Goal: Transaction & Acquisition: Purchase product/service

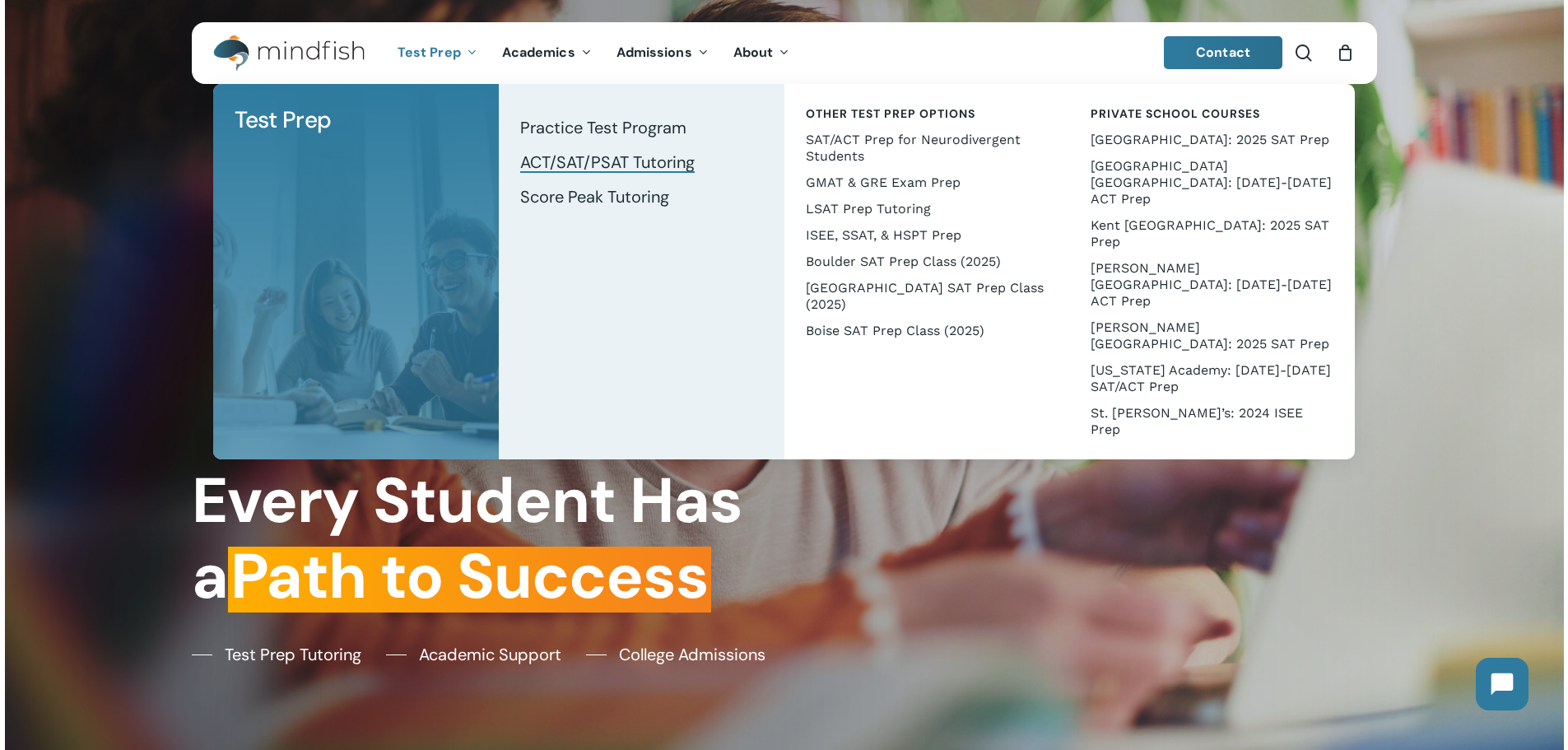
click at [594, 159] on span "ACT/SAT/PSAT Tutoring" at bounding box center [607, 162] width 175 height 21
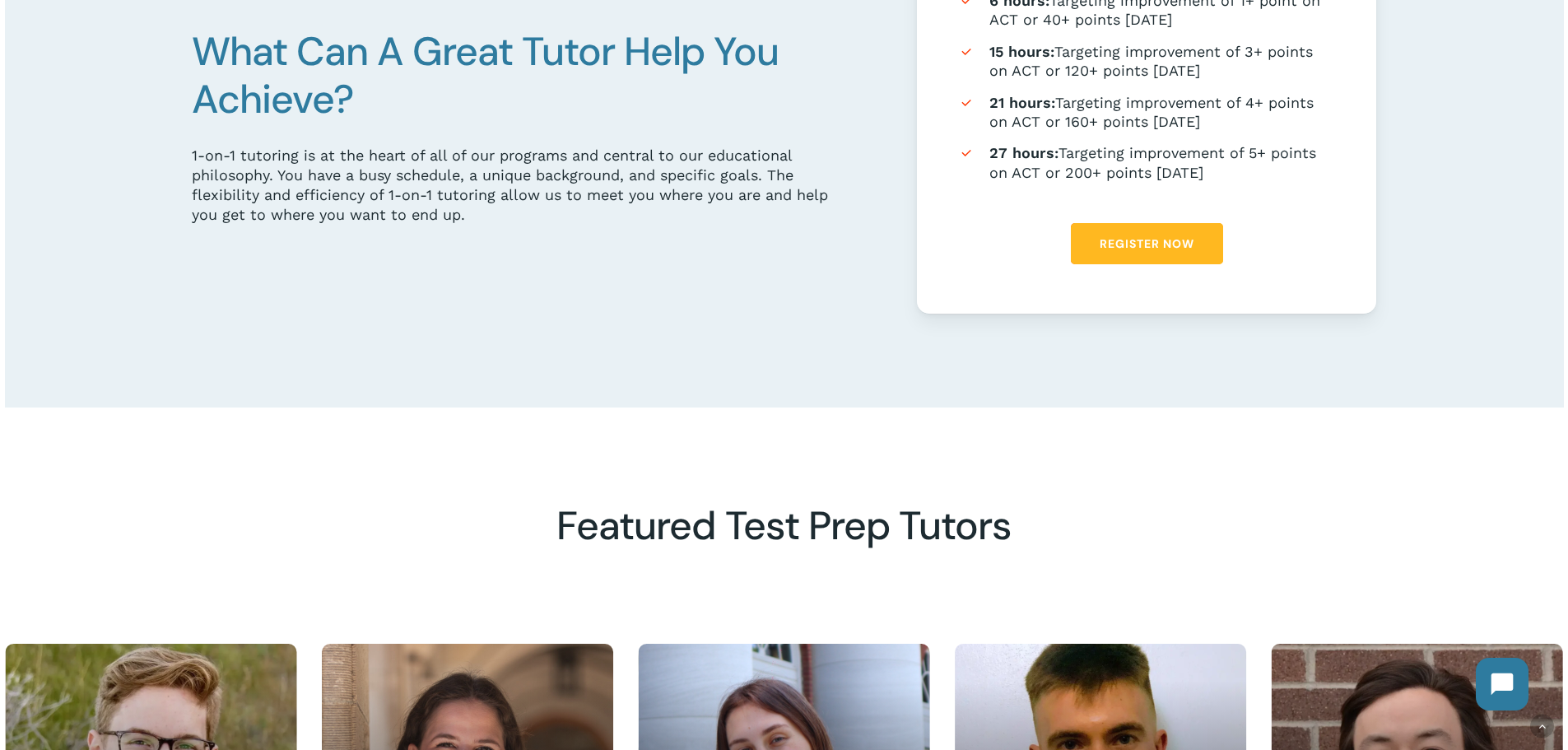
scroll to position [1070, 0]
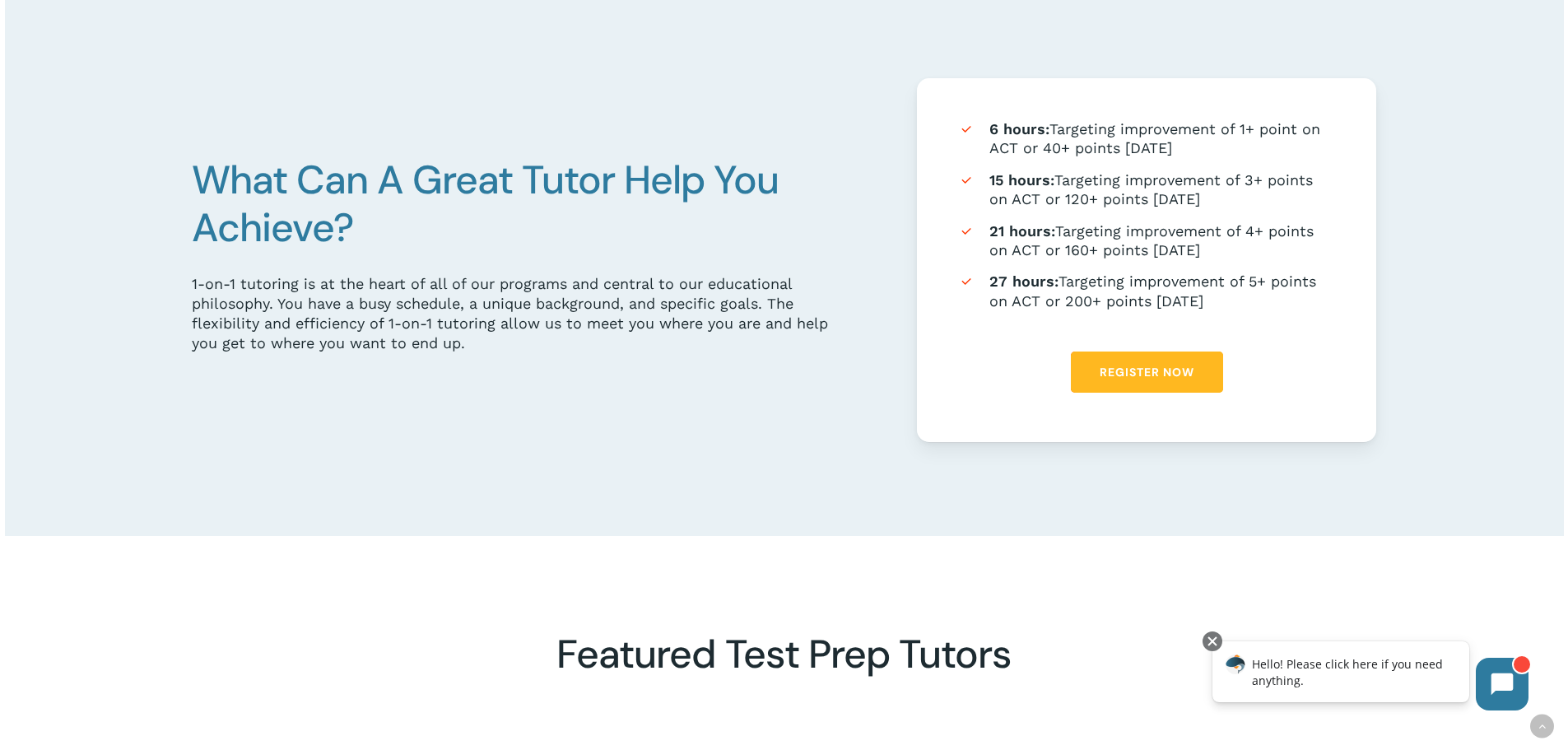
click at [1158, 381] on span "Register Now" at bounding box center [1147, 372] width 94 height 17
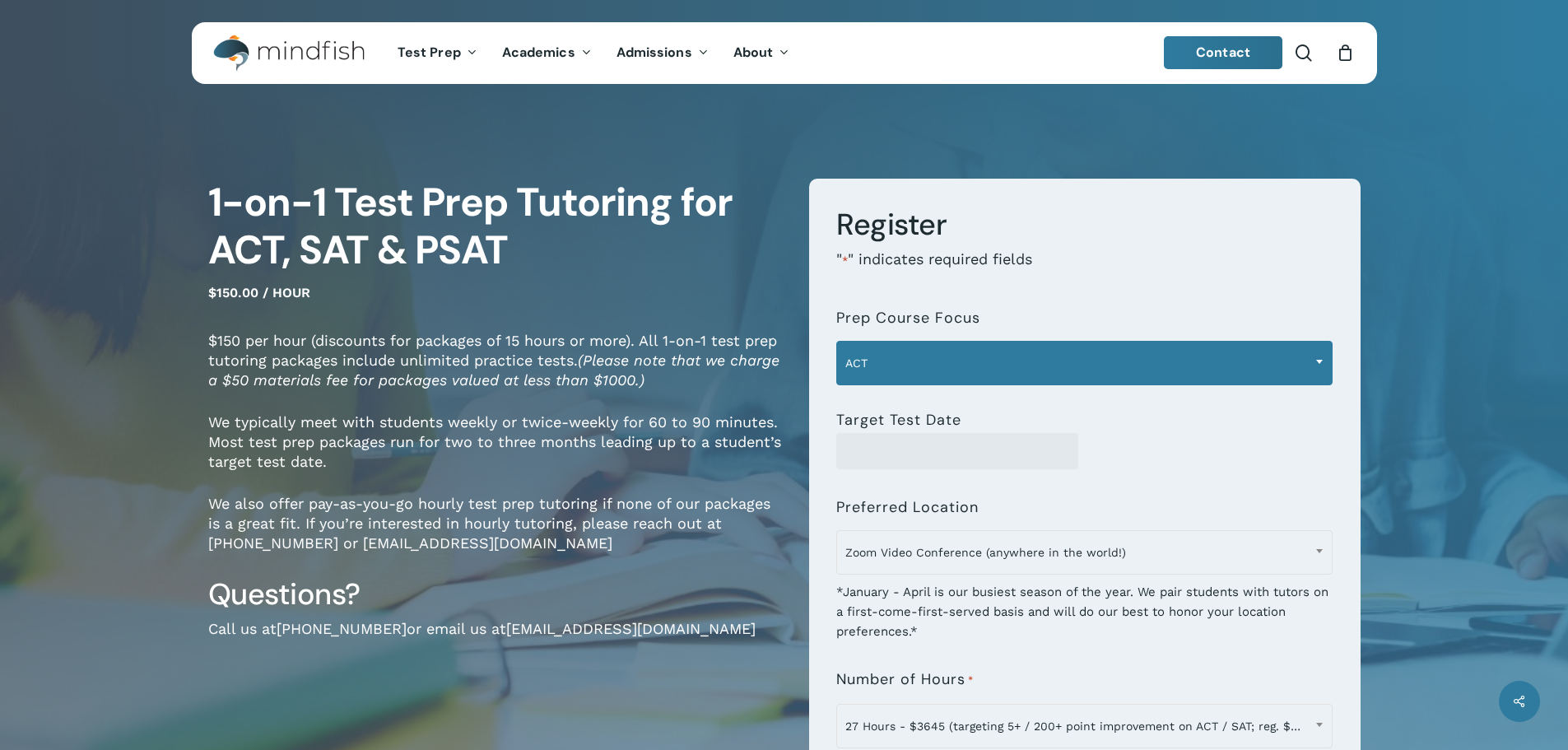
click at [947, 358] on span "ACT" at bounding box center [1084, 362] width 494 height 34
click at [948, 358] on span "PSAT" at bounding box center [1084, 362] width 494 height 34
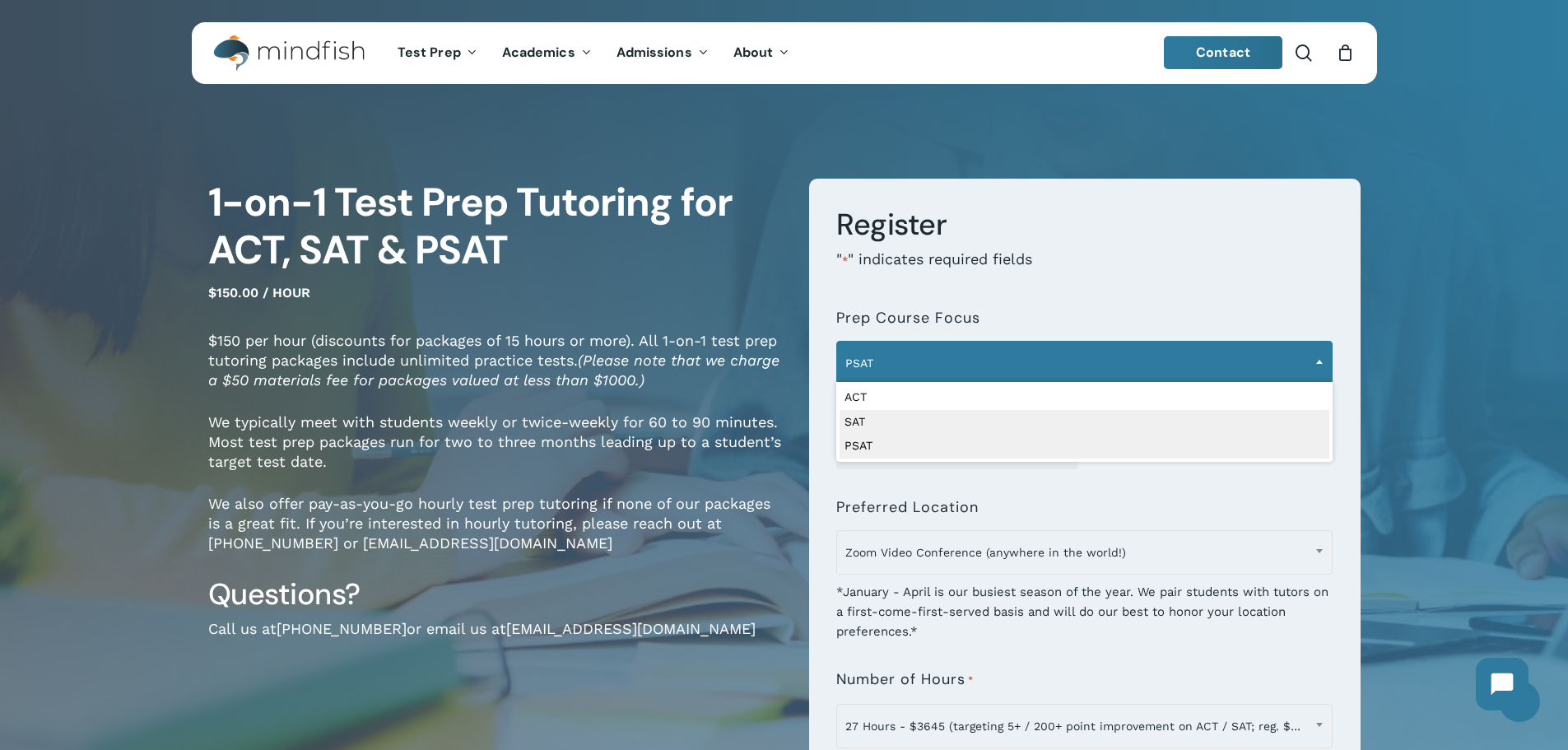
select select "***"
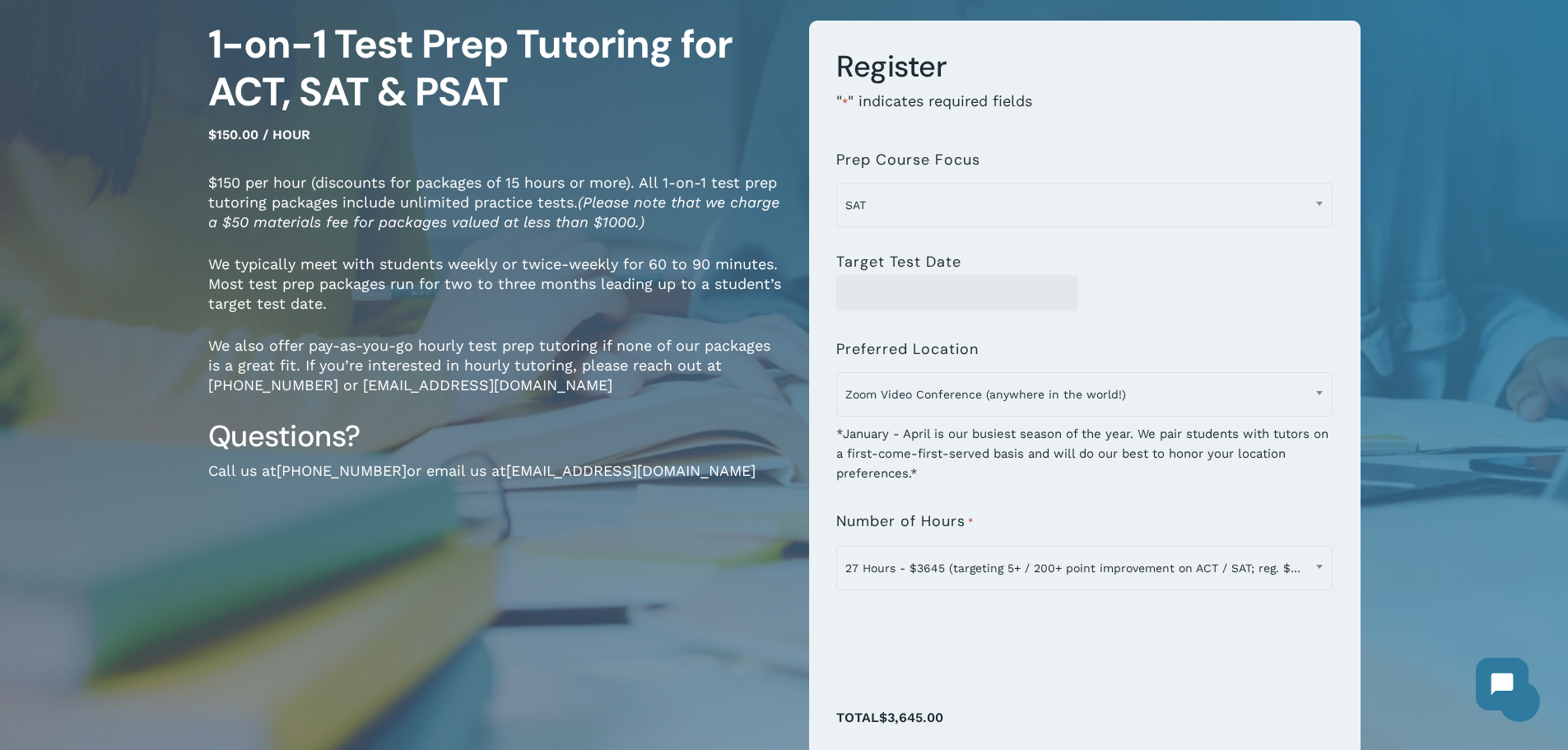
scroll to position [164, 0]
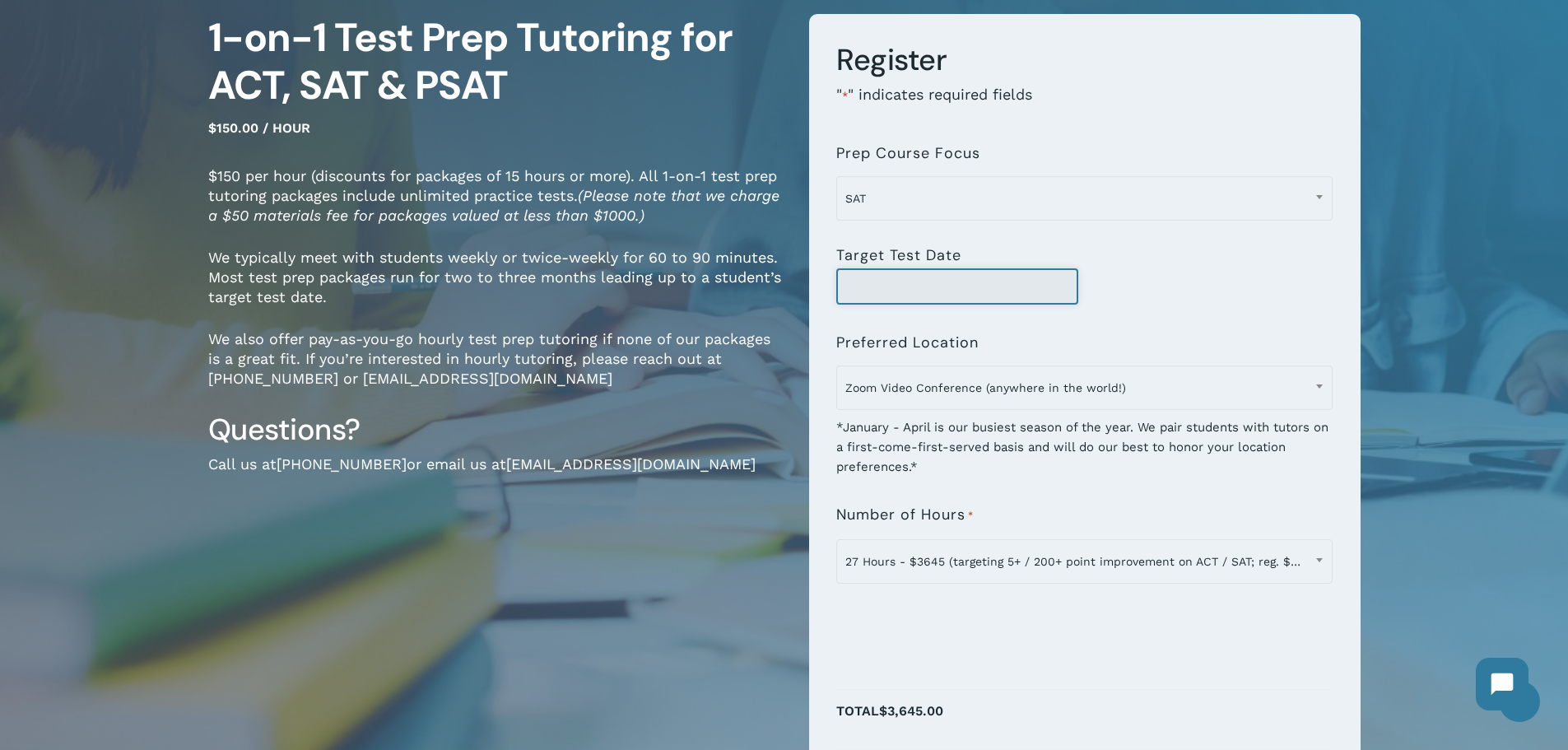
click at [932, 275] on input "Target Test Date" at bounding box center [957, 285] width 242 height 36
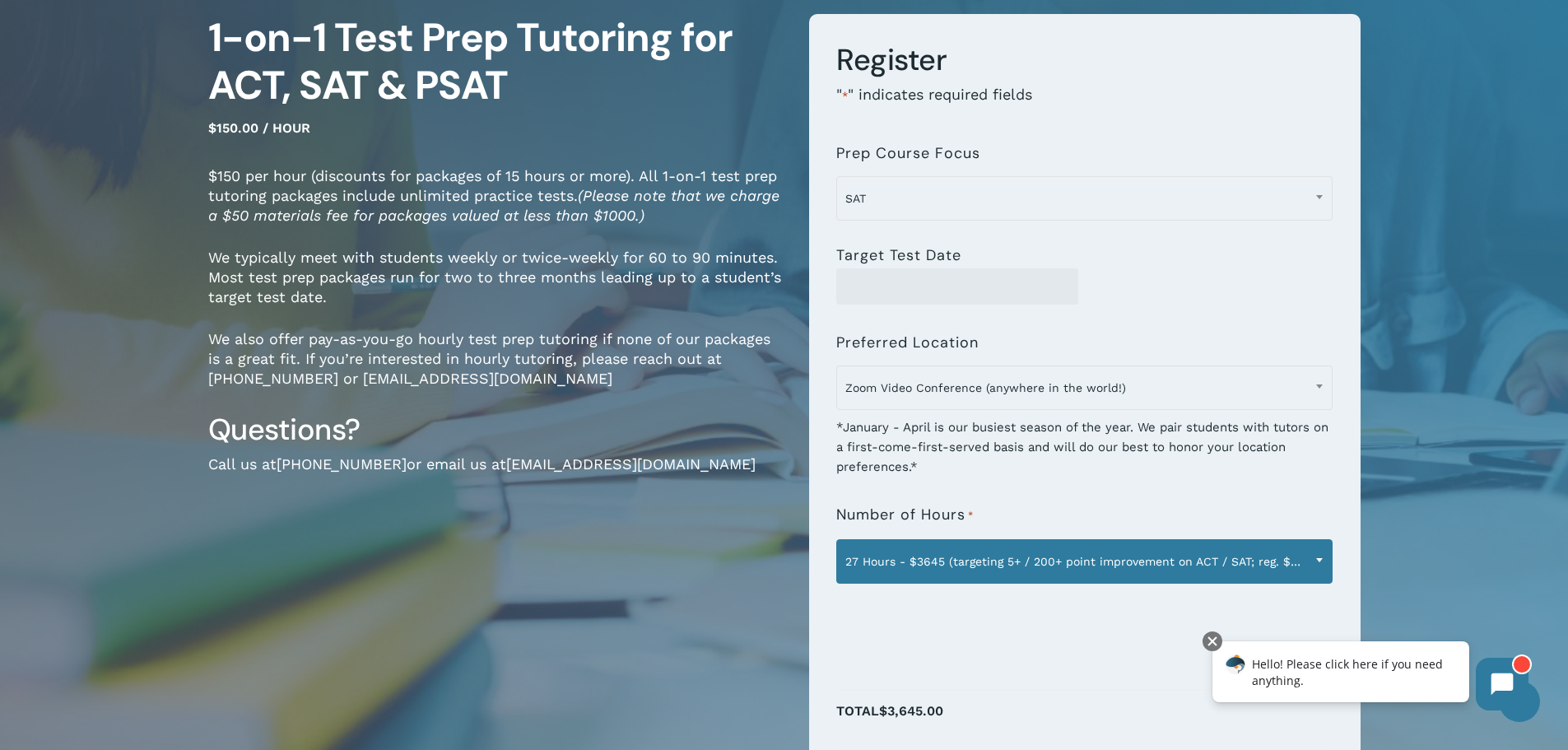
click at [1315, 557] on span at bounding box center [1319, 560] width 25 height 42
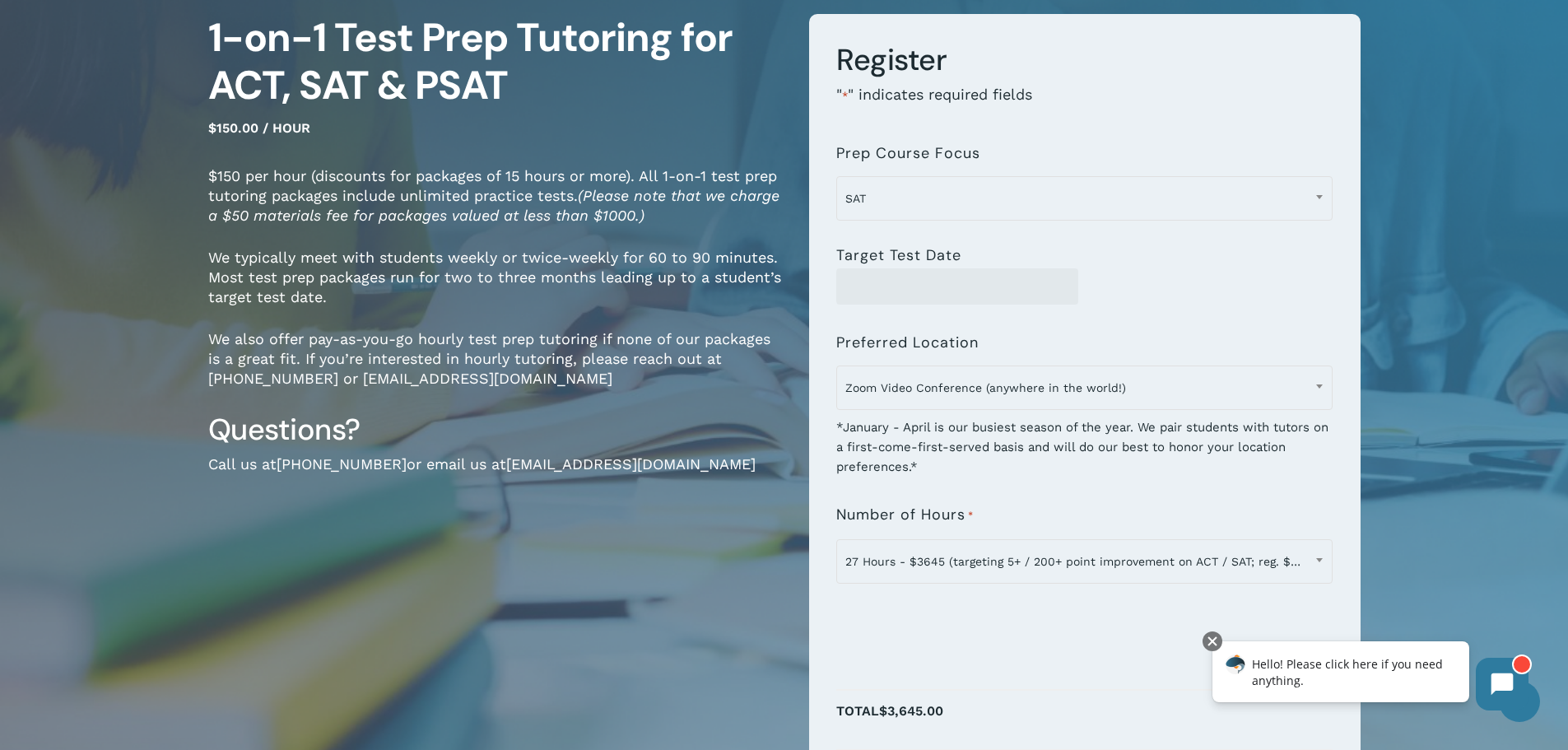
click at [1377, 343] on div "1-on-1 Test Prep Tutoring for ACT, SAT & PSAT $150.00 / hour $150 per hour (dis…" at bounding box center [784, 454] width 1317 height 1037
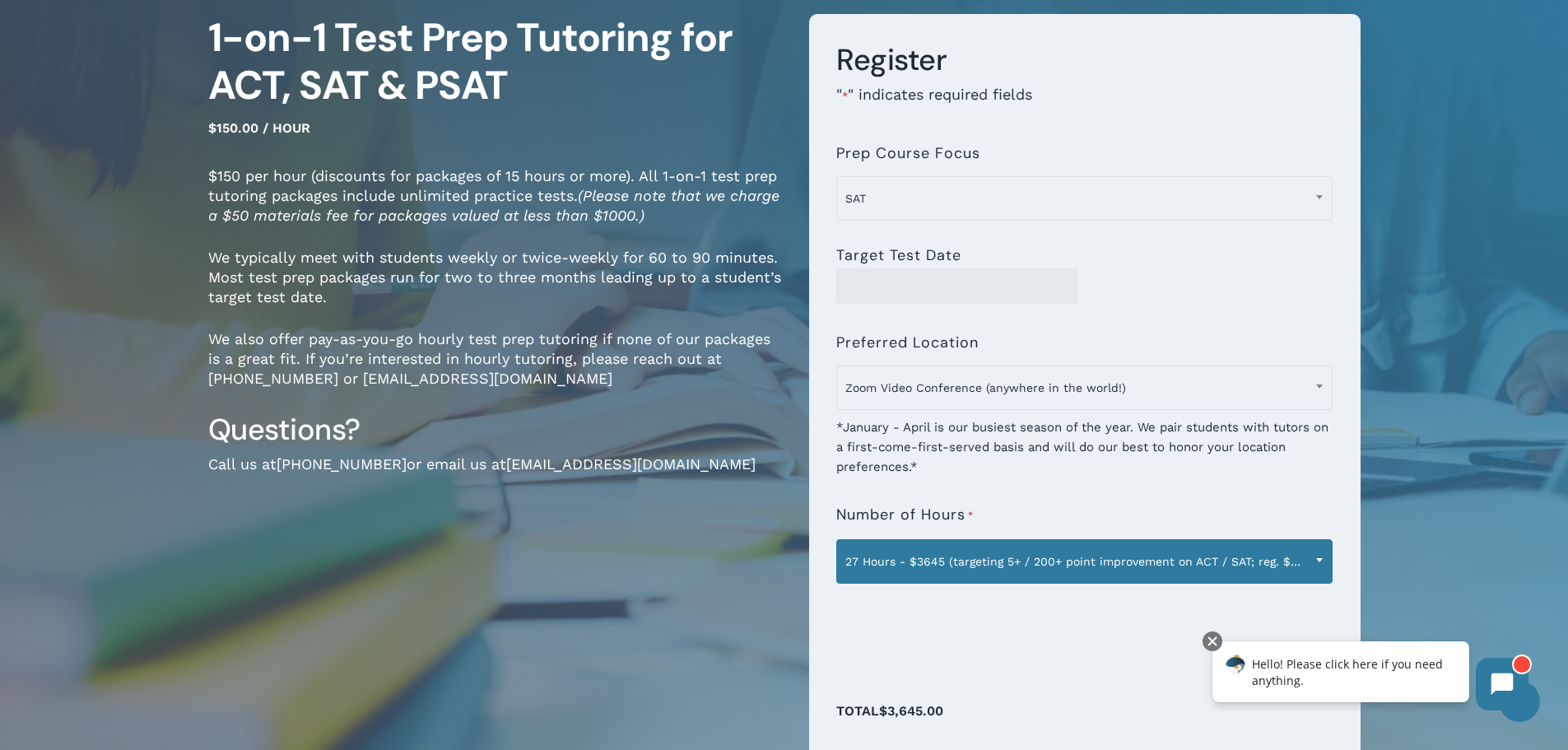
click at [1100, 566] on span "27 Hours - $3645 (targeting 5+ / 200+ point improvement on ACT / SAT; reg. $405…" at bounding box center [1084, 561] width 494 height 34
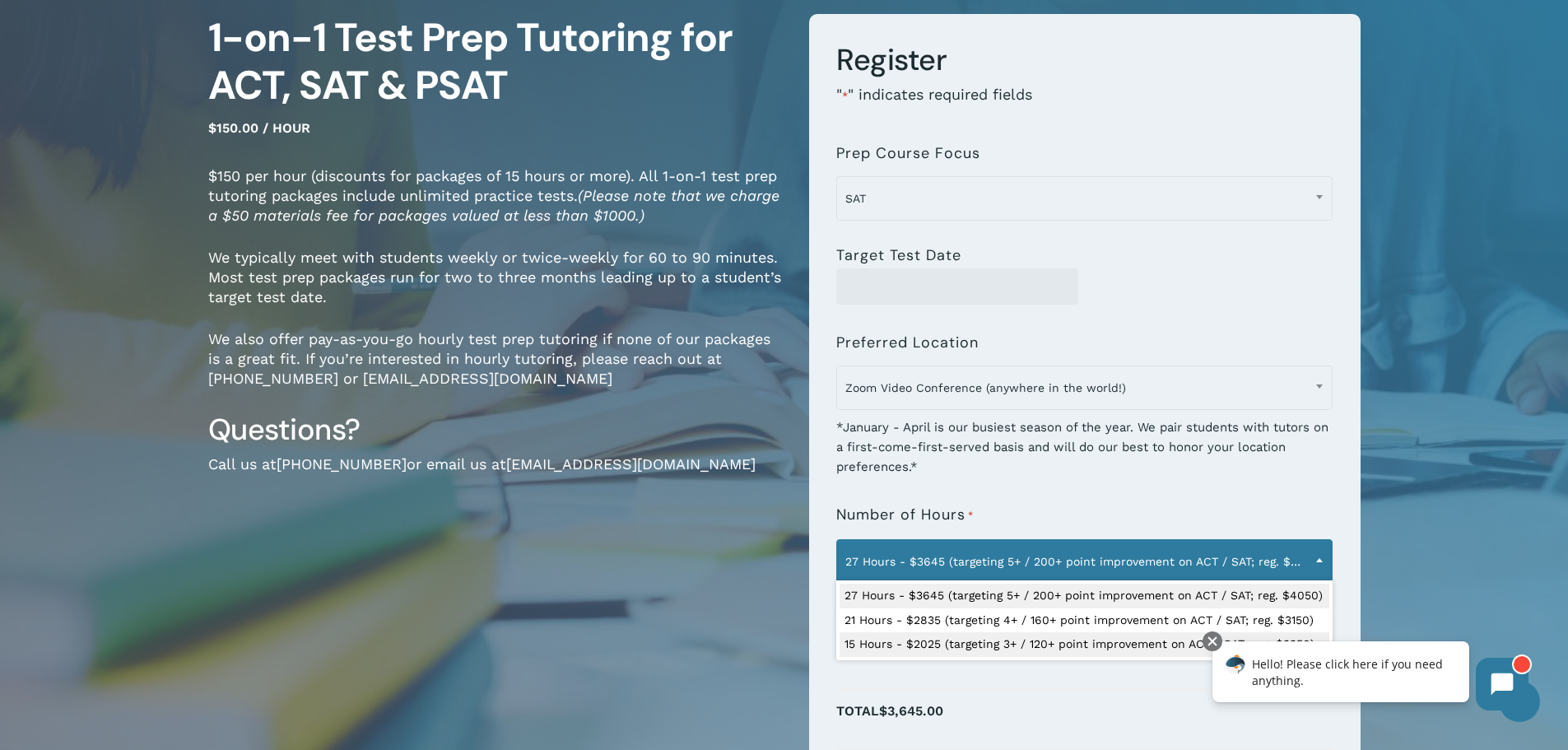
select select "**********"
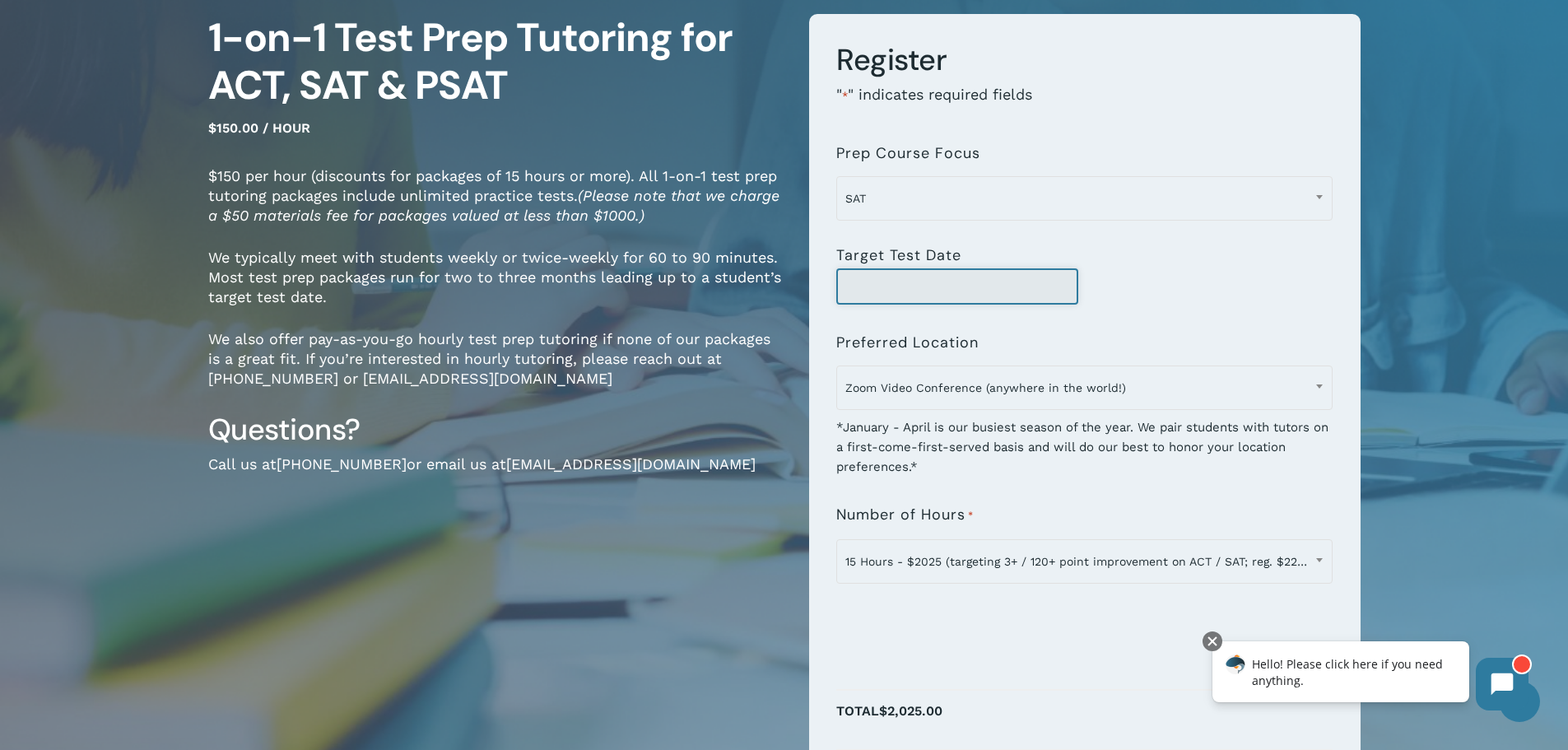
click at [927, 295] on input "Target Test Date" at bounding box center [957, 285] width 242 height 36
click at [937, 281] on input "Target Test Date" at bounding box center [957, 285] width 242 height 36
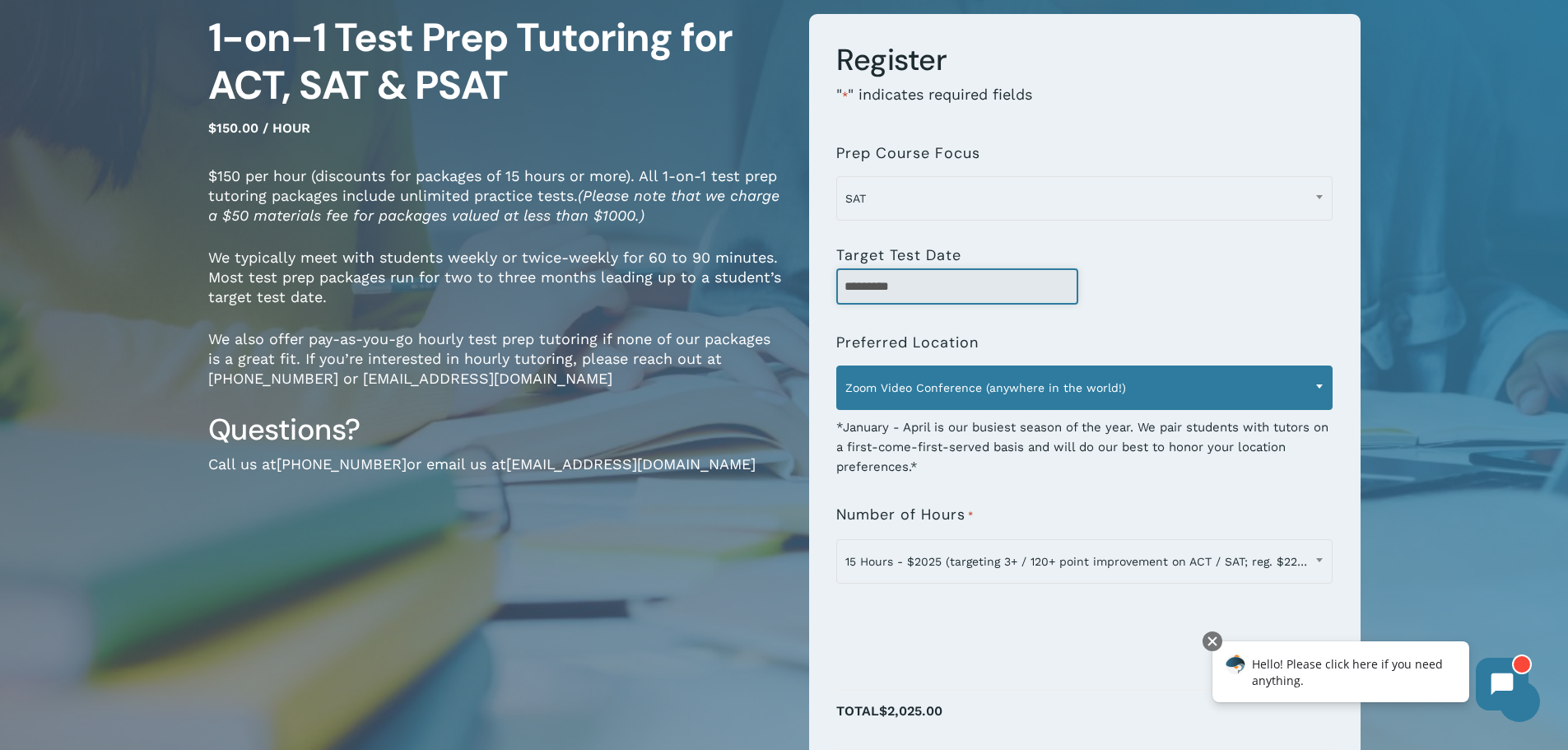
type input "*********"
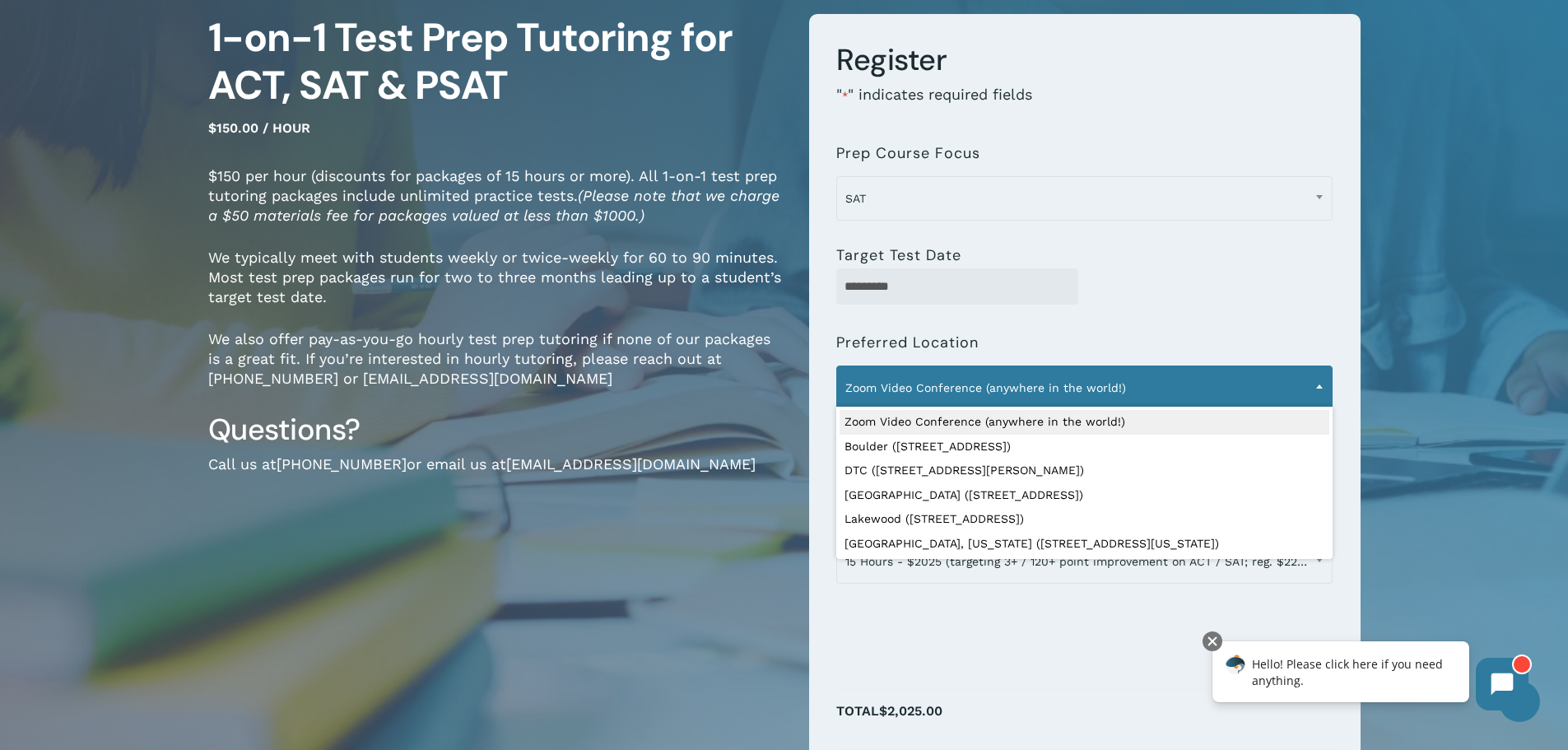
click at [1131, 382] on span "Zoom Video Conference (anywhere in the world!)" at bounding box center [1084, 387] width 494 height 34
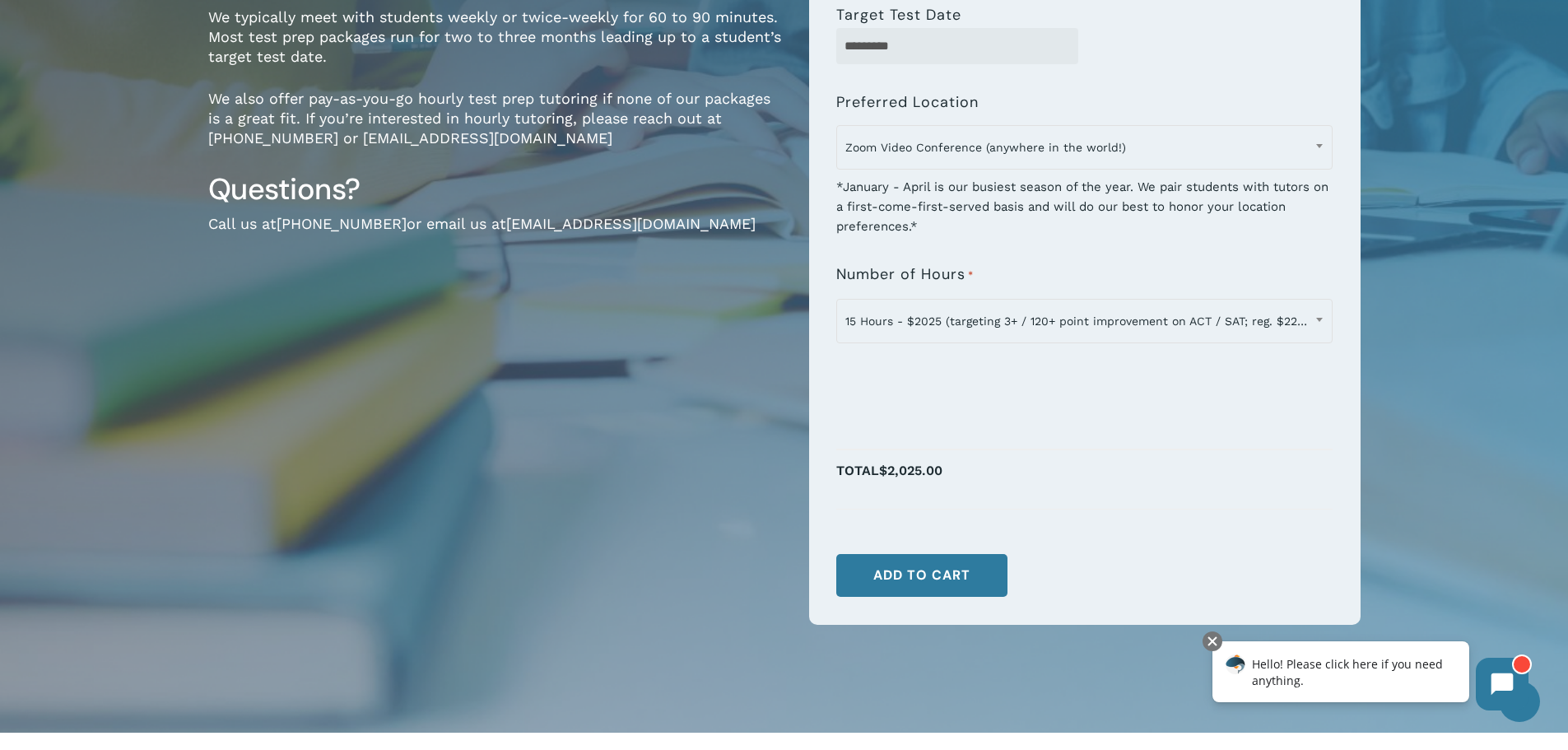
scroll to position [411, 0]
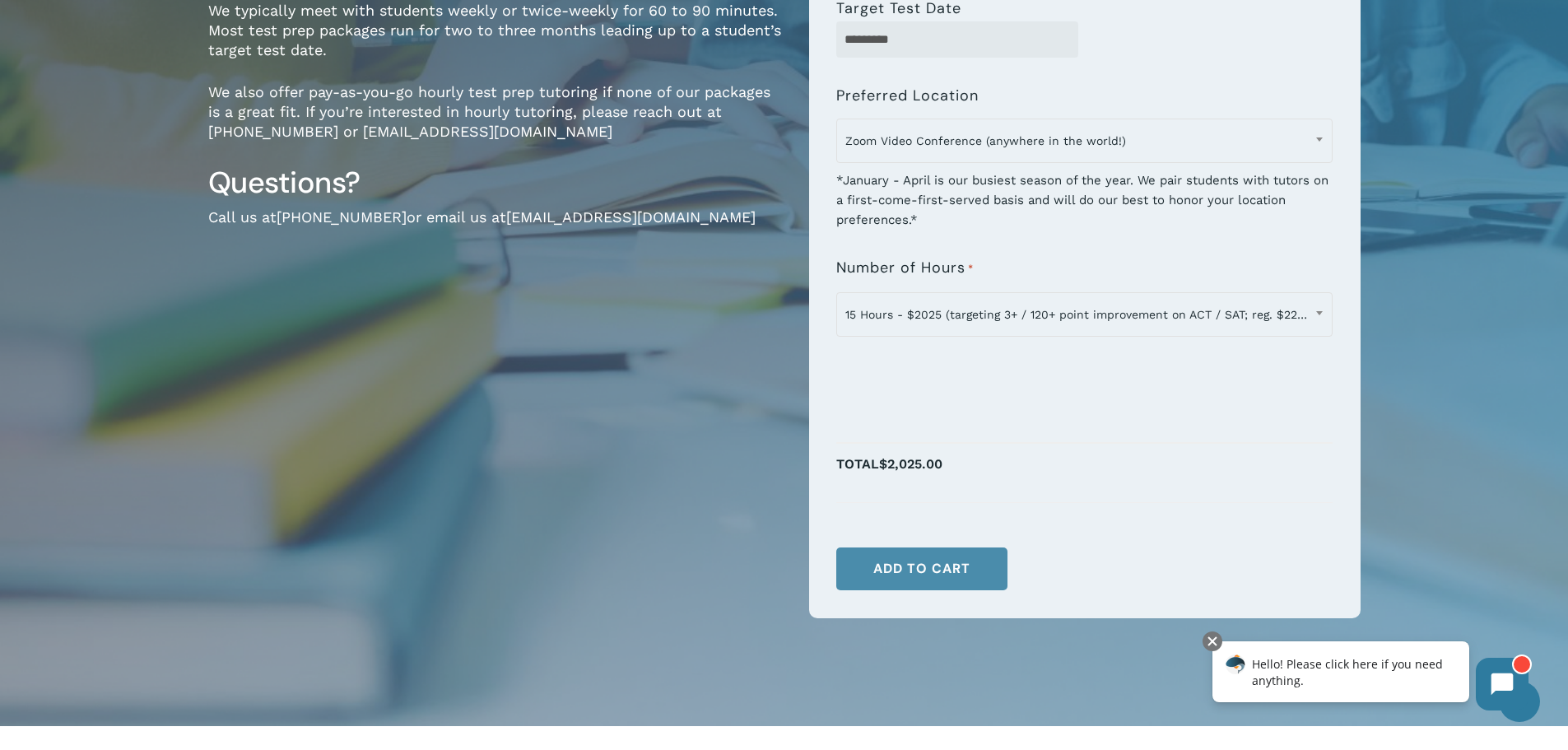
click at [928, 575] on button "Add to cart" at bounding box center [921, 568] width 171 height 42
